Goal: Information Seeking & Learning: Learn about a topic

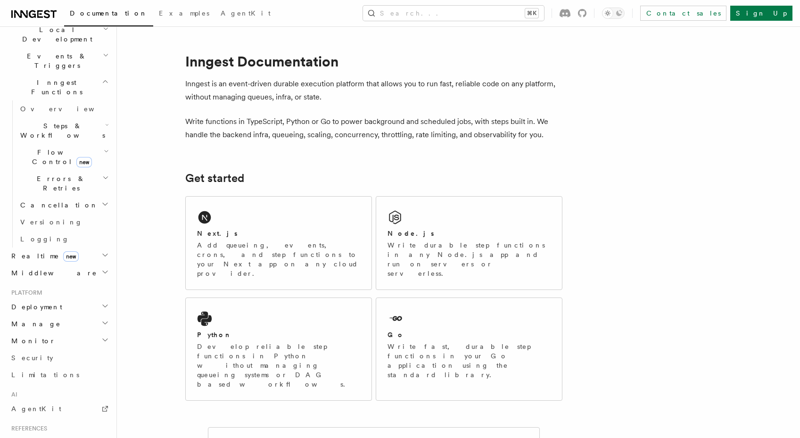
scroll to position [316, 0]
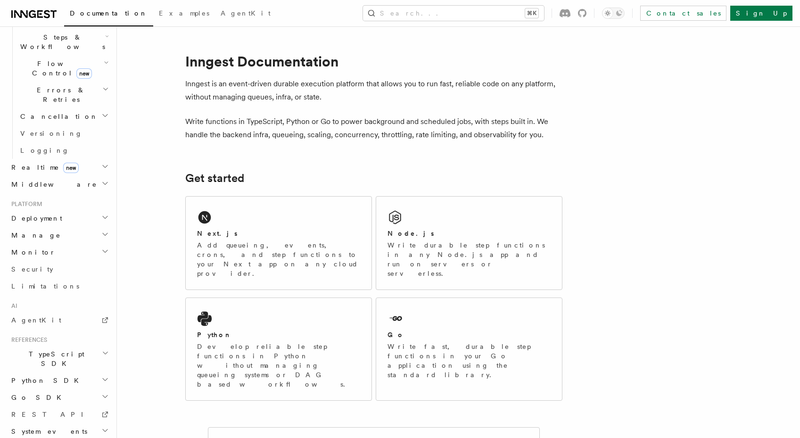
click at [75, 345] on h2 "TypeScript SDK" at bounding box center [59, 358] width 103 height 26
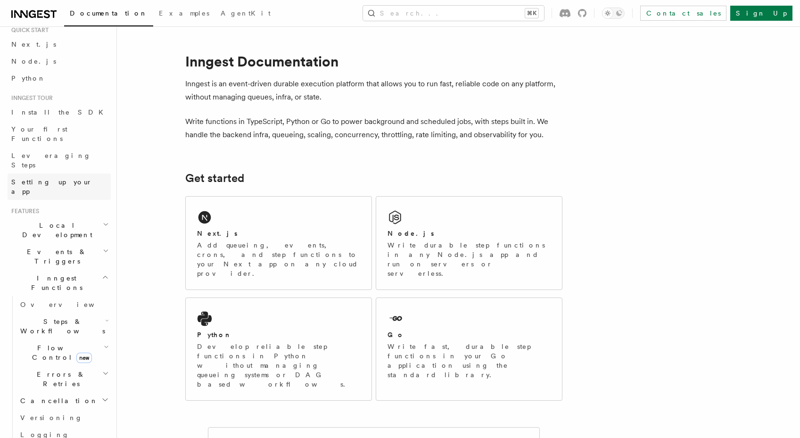
scroll to position [87, 0]
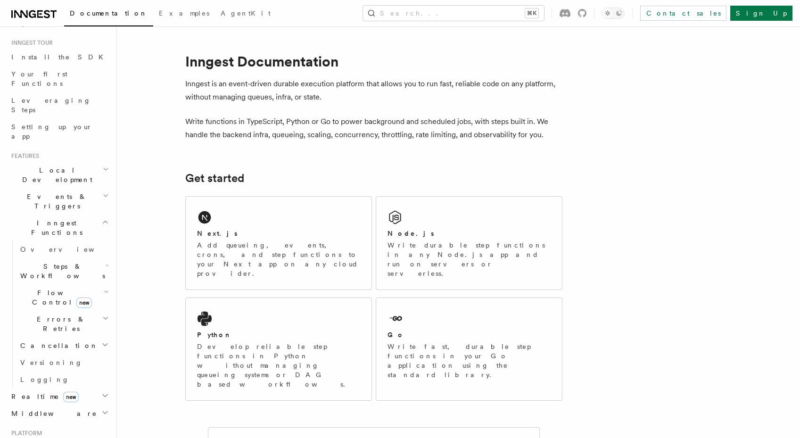
click at [89, 388] on h2 "Realtime new" at bounding box center [59, 396] width 103 height 17
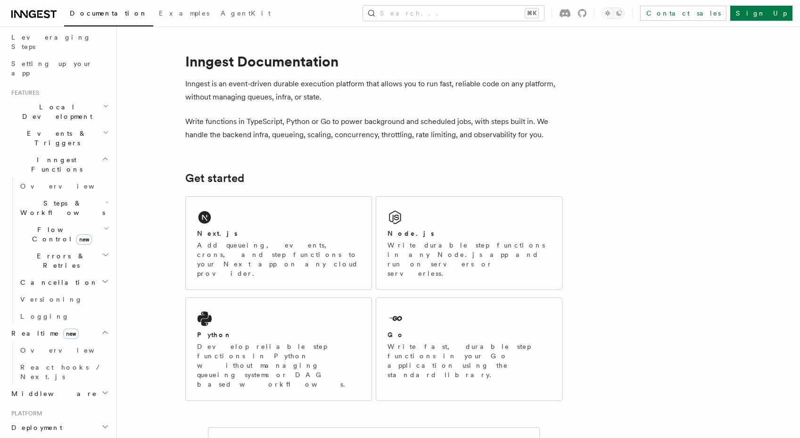
click at [91, 385] on h2 "Middleware" at bounding box center [59, 393] width 103 height 17
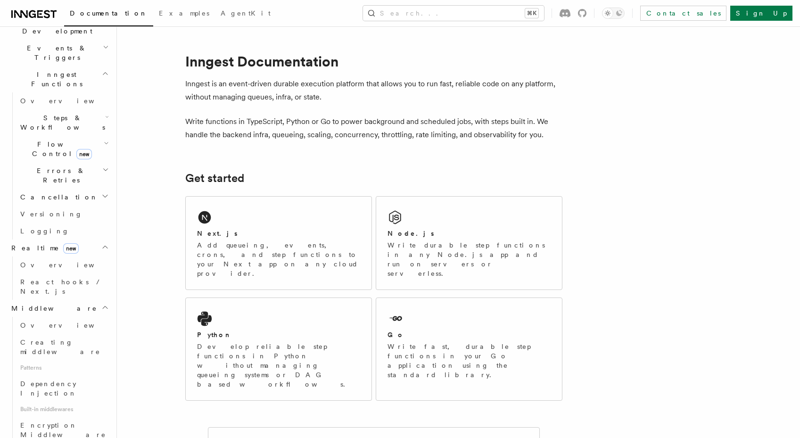
scroll to position [348, 0]
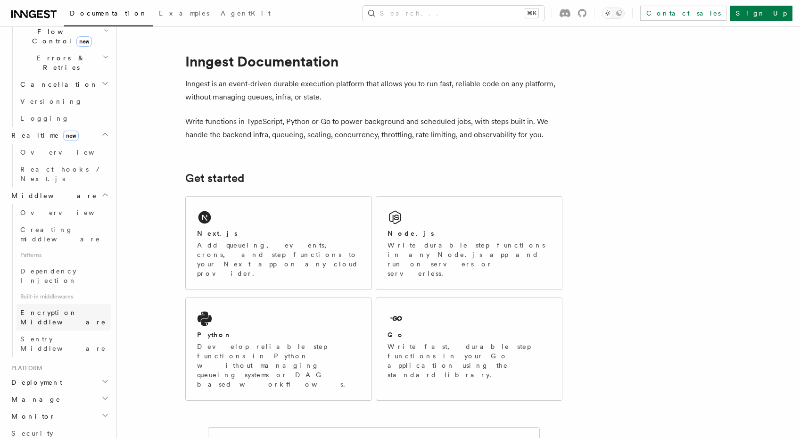
click at [77, 304] on link "Encryption Middleware" at bounding box center [63, 317] width 94 height 26
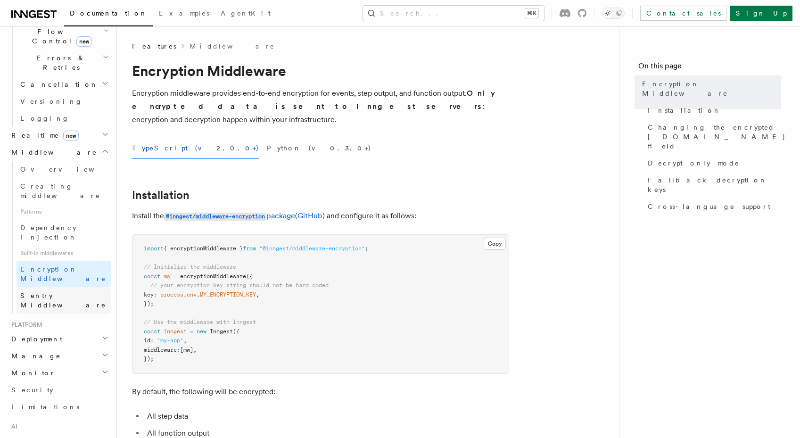
click at [75, 292] on span "Sentry Middleware" at bounding box center [63, 300] width 86 height 17
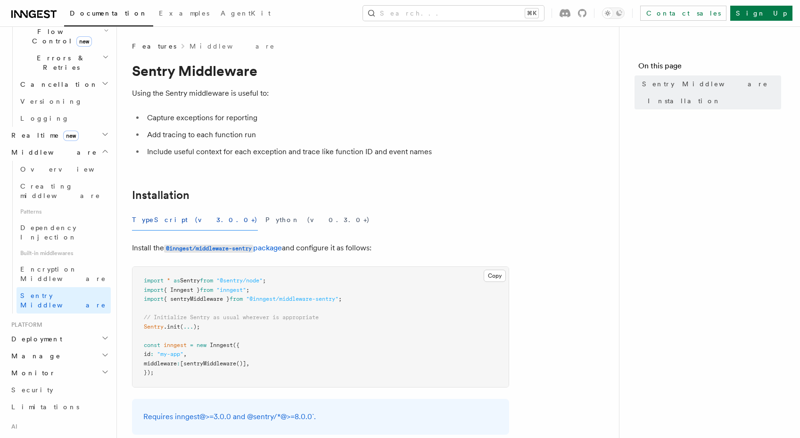
click at [16, 5] on div "Documentation Examples AgentKit Search... ⌘K Contact sales Sign Up" at bounding box center [400, 13] width 800 height 26
click at [23, 11] on icon at bounding box center [21, 14] width 14 height 8
